Goal: Information Seeking & Learning: Learn about a topic

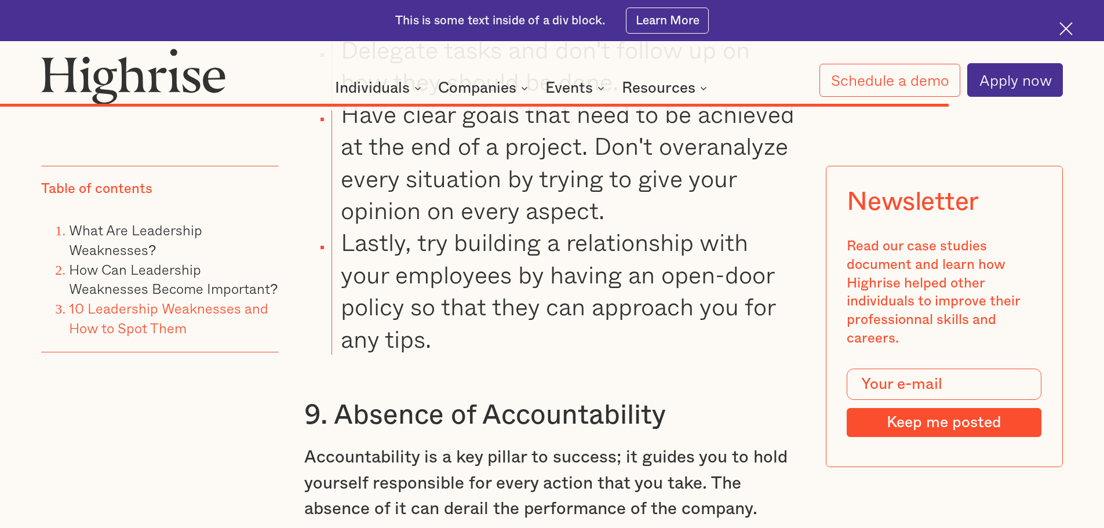
scroll to position [15414, 0]
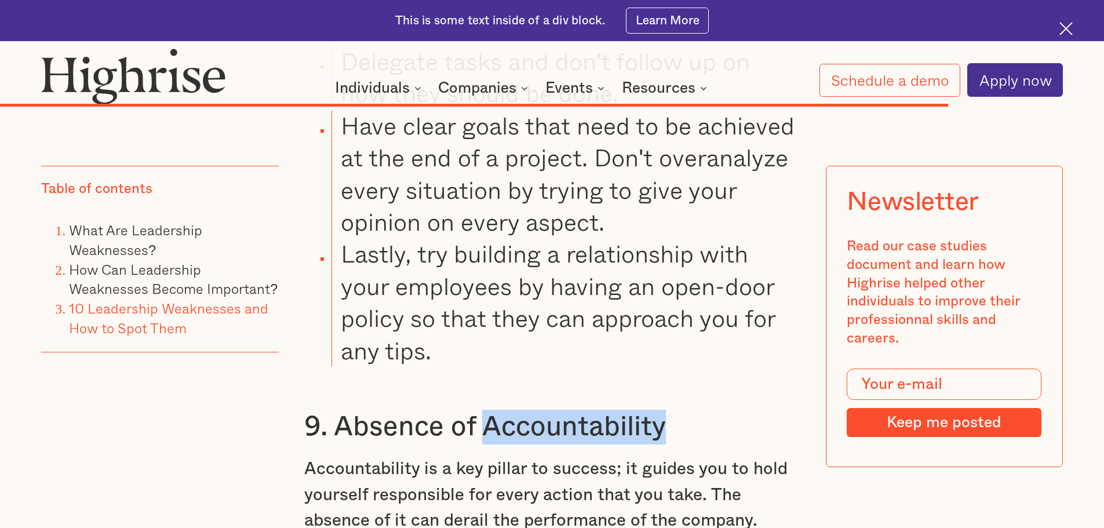
drag, startPoint x: 487, startPoint y: 226, endPoint x: 668, endPoint y: 229, distance: 180.8
click at [668, 410] on h3 "9. Absence of Accountability" at bounding box center [552, 427] width 496 height 35
copy h3 "Accountability"
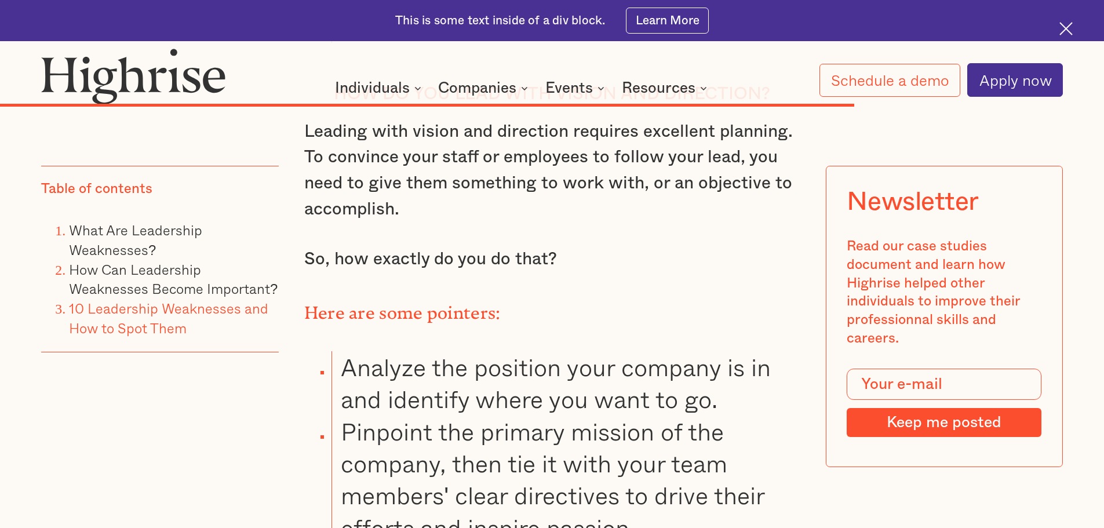
scroll to position [14024, 0]
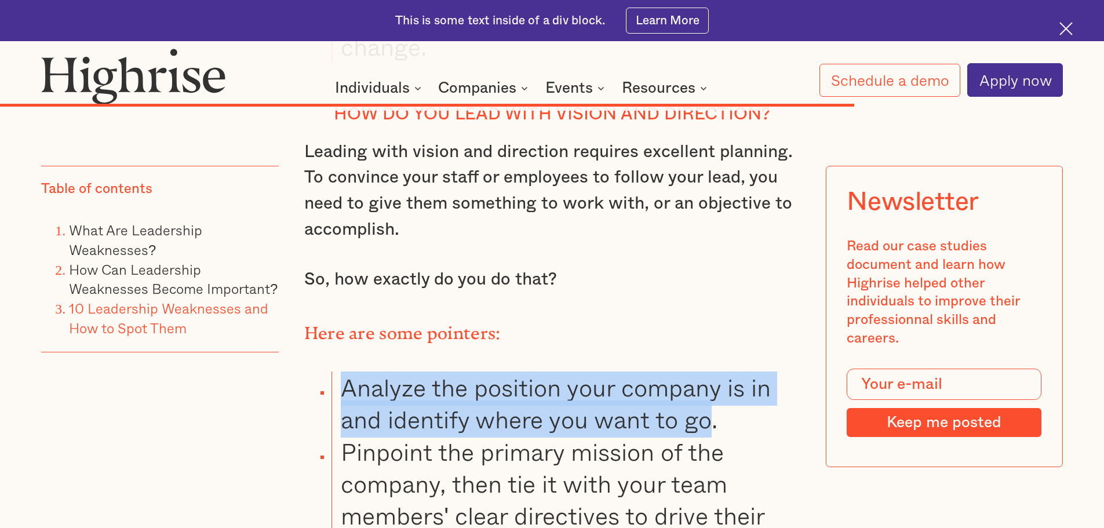
drag, startPoint x: 342, startPoint y: 182, endPoint x: 712, endPoint y: 213, distance: 371.0
click at [712, 371] on li "Analyze the position your company is in and identify where you want to go." at bounding box center [565, 403] width 468 height 64
copy li "Analyze the position your company is in and identify where you want to go"
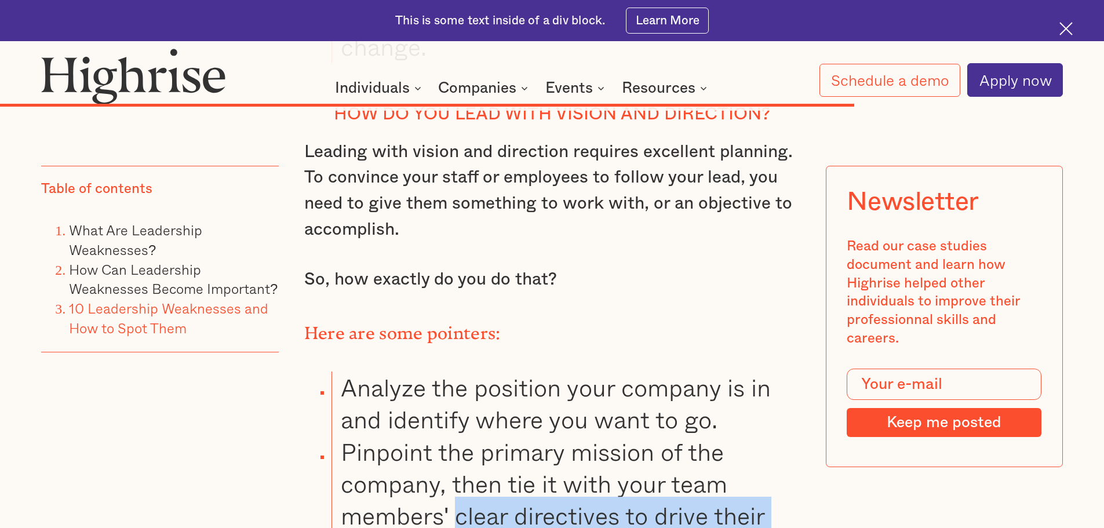
drag, startPoint x: 458, startPoint y: 312, endPoint x: 629, endPoint y: 338, distance: 172.4
click at [629, 436] on li "Pinpoint the primary mission of the company, then tie it with your team members…" at bounding box center [565, 500] width 468 height 129
copy li "clear directives to drive their efforts and inspire passion"
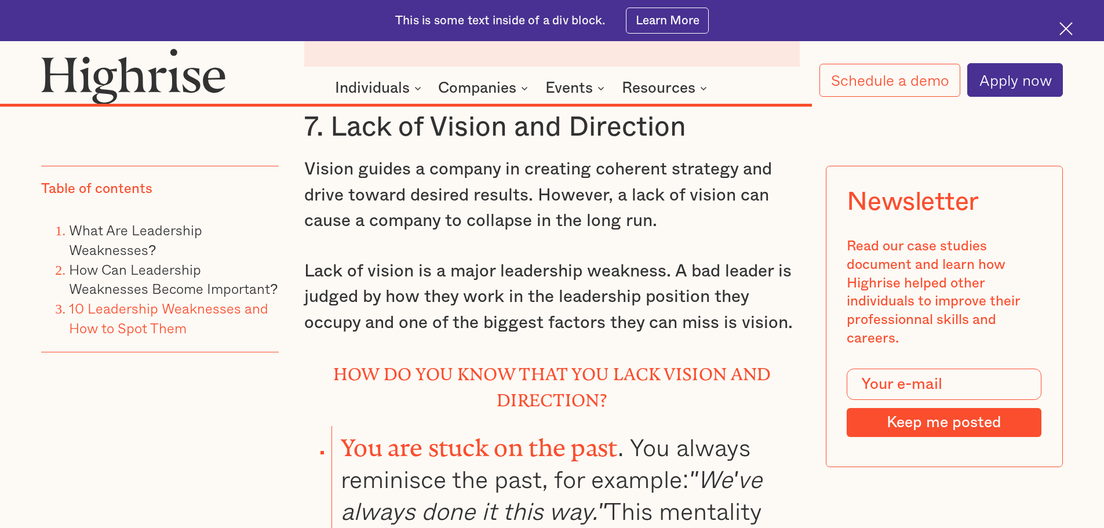
scroll to position [13328, 0]
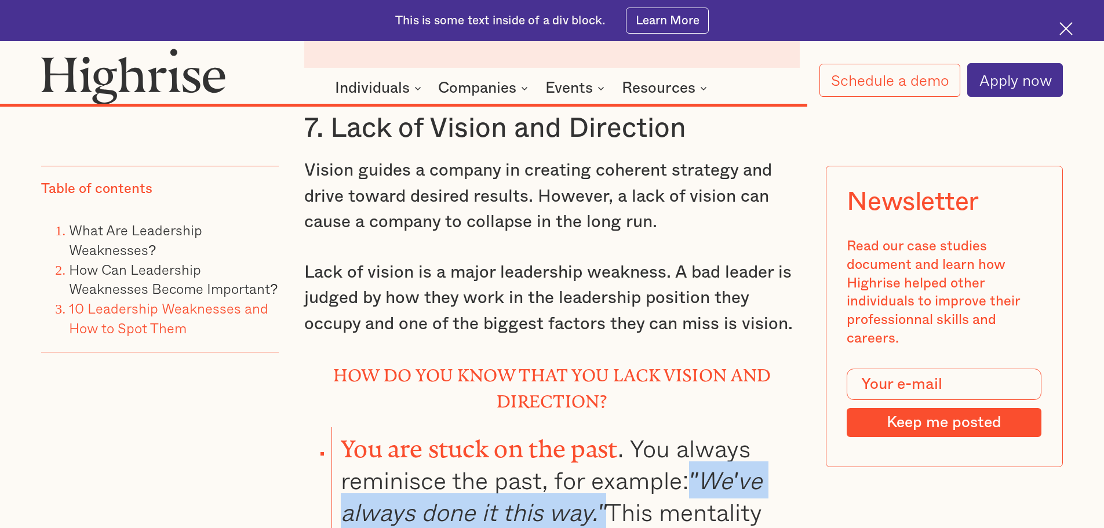
drag, startPoint x: 699, startPoint y: 274, endPoint x: 607, endPoint y: 308, distance: 97.7
click at [607, 461] on em ""We've always done it this way."" at bounding box center [551, 495] width 421 height 69
copy em ""We've always done it this way.""
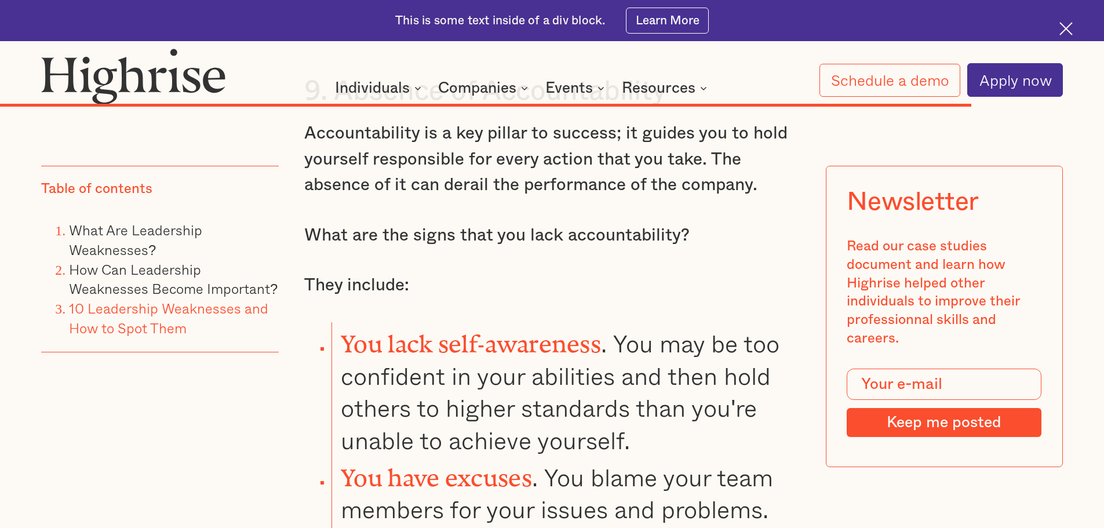
scroll to position [15762, 0]
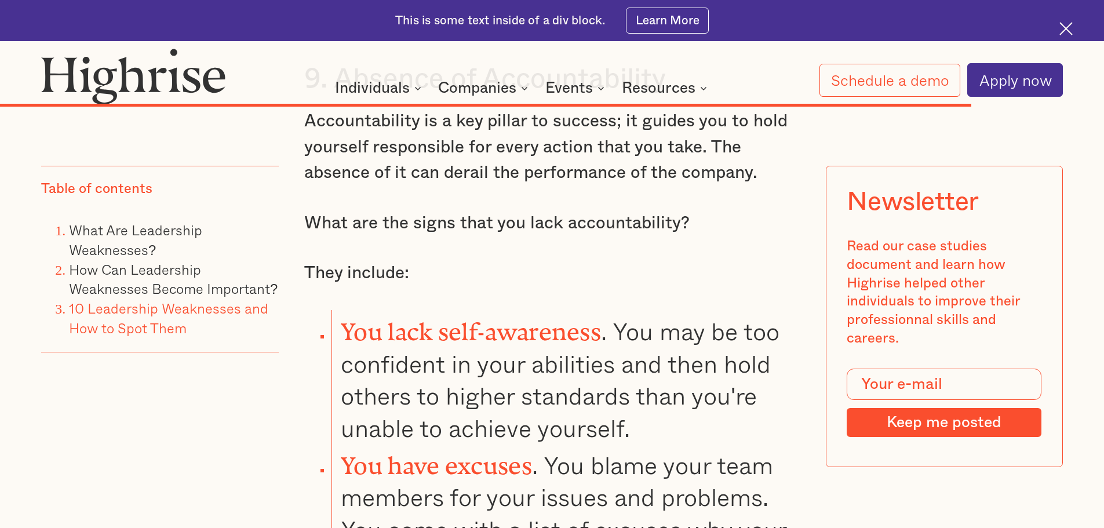
click at [509, 310] on li "You lack self-awareness . You may be too confident in your abilities and then h…" at bounding box center [565, 377] width 468 height 134
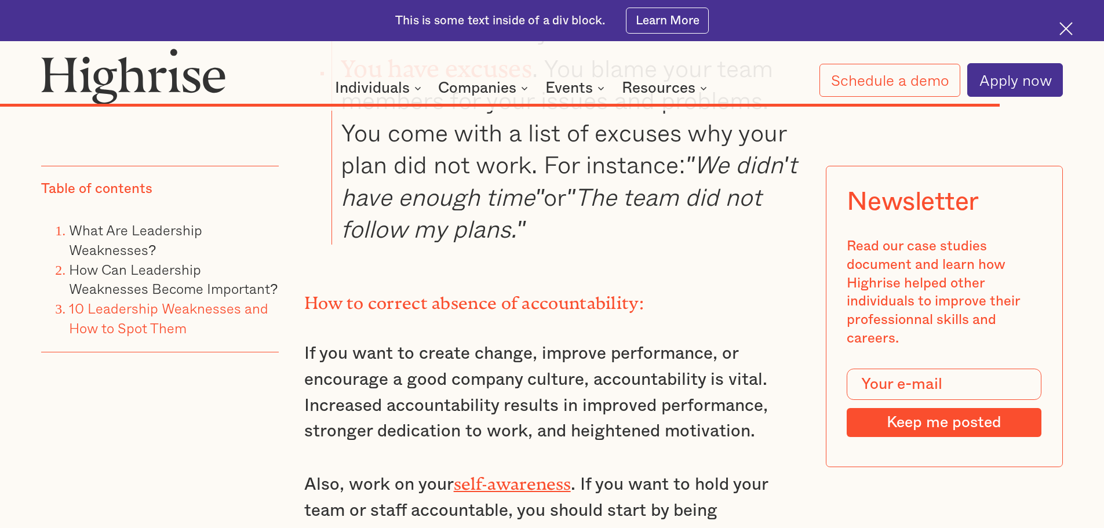
scroll to position [16226, 0]
